Goal: Find specific page/section: Find specific page/section

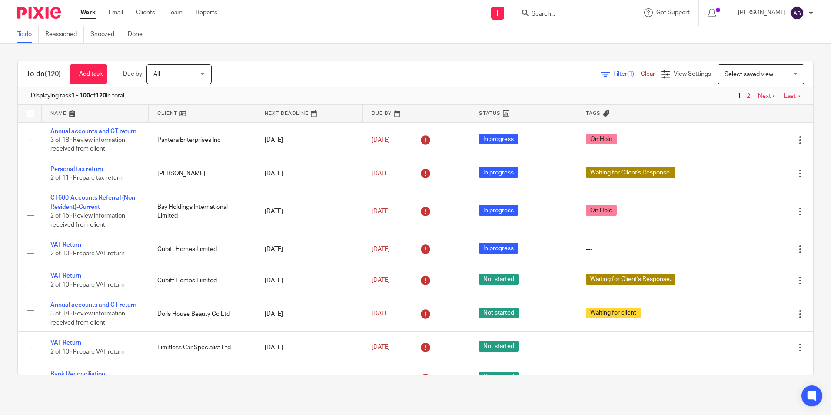
click at [561, 15] on input "Search" at bounding box center [570, 14] width 78 height 8
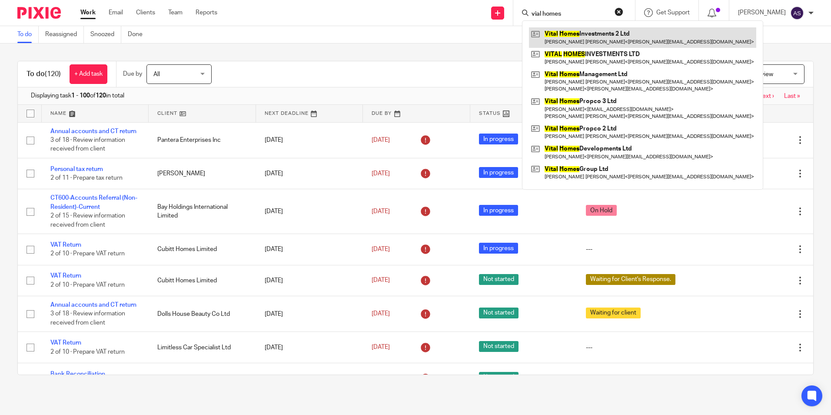
type input "vial homes"
click at [573, 35] on link at bounding box center [642, 37] width 227 height 20
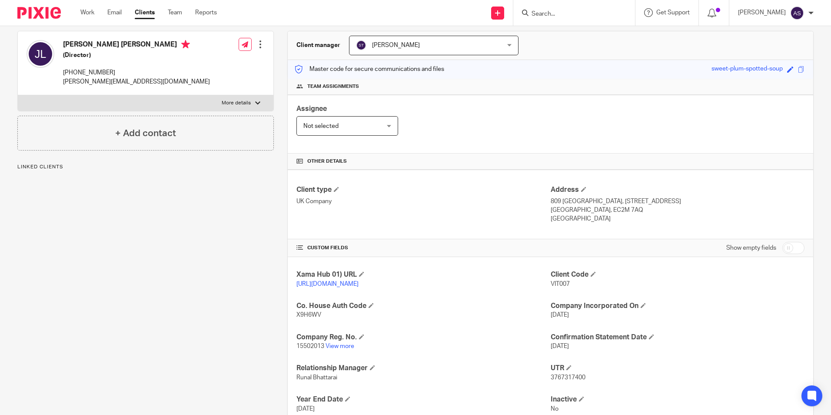
scroll to position [146, 0]
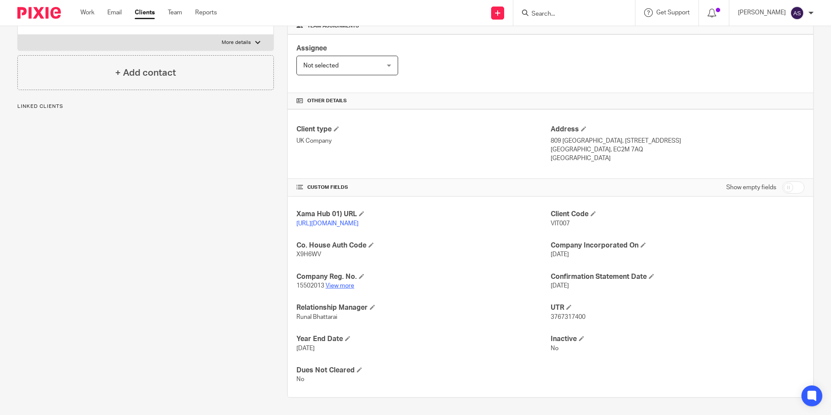
click at [347, 284] on link "View more" at bounding box center [340, 285] width 29 height 6
